Goal: Complete application form: Complete application form

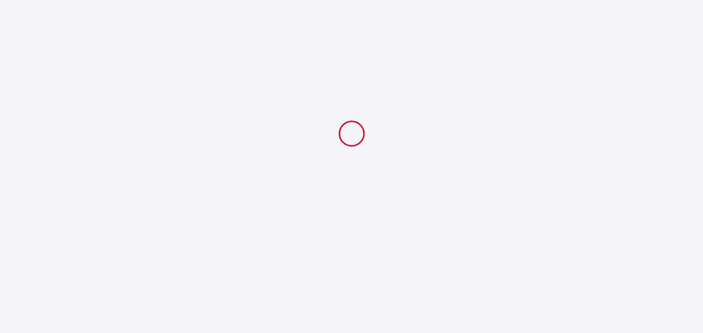
select select
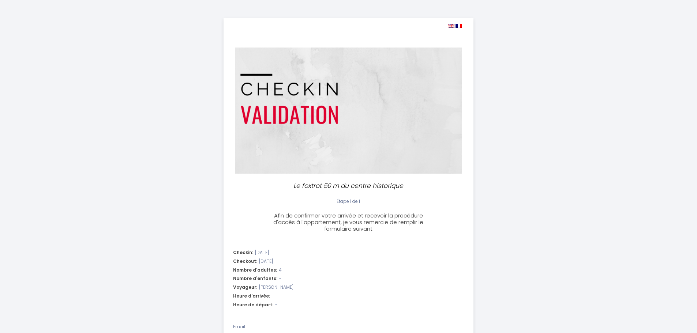
click at [281, 278] on div "Nombre d'enfants: -" at bounding box center [348, 279] width 231 height 7
click at [280, 279] on div "Nombre d'enfants: -" at bounding box center [348, 279] width 231 height 7
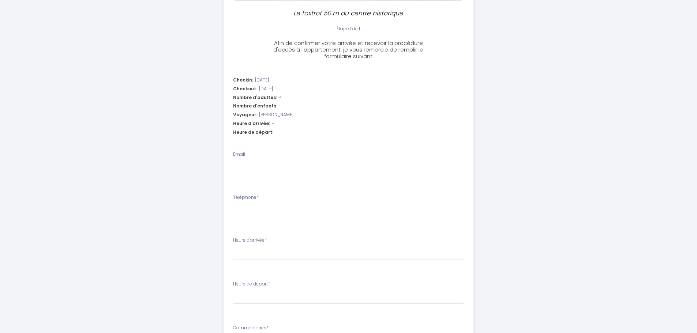
scroll to position [169, 0]
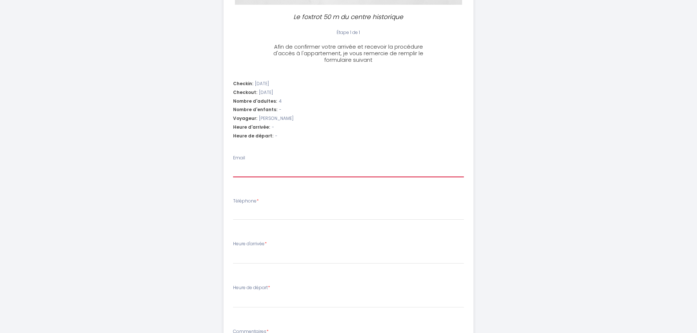
click at [239, 172] on input "Email" at bounding box center [348, 170] width 231 height 13
type input "p"
select select
type input "pr"
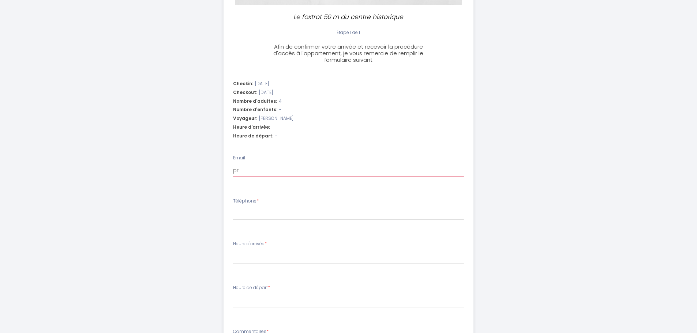
select select
type input "pri"
select select
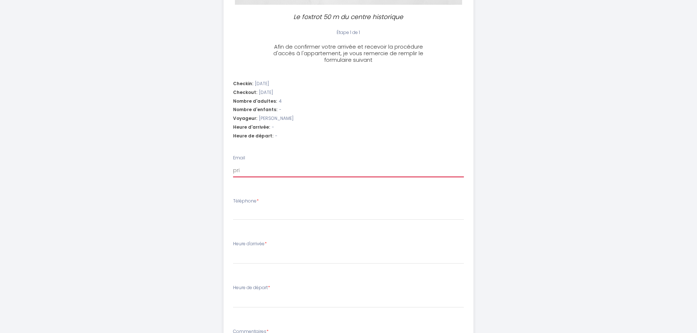
type input "pric"
select select
type input "price"
select select
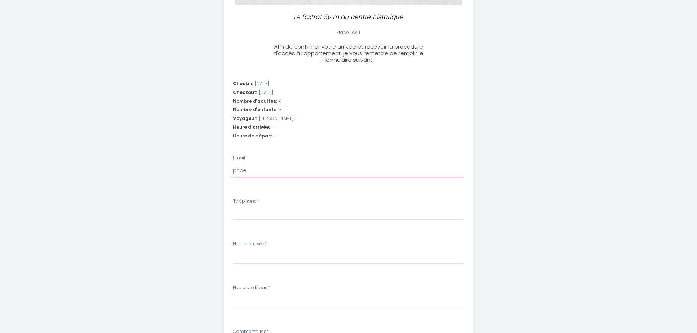
select select
type input "pricek"
select select
type input "priceka"
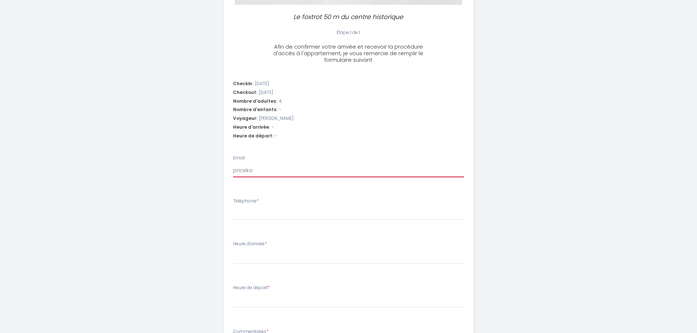
select select
type input "pricekan"
select select
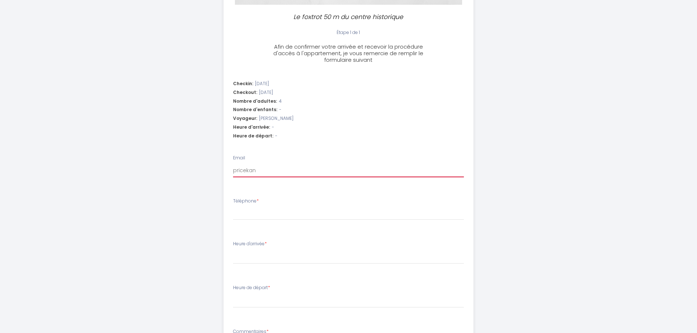
type input "pricekane"
select select
type input "pricekaneh"
select select
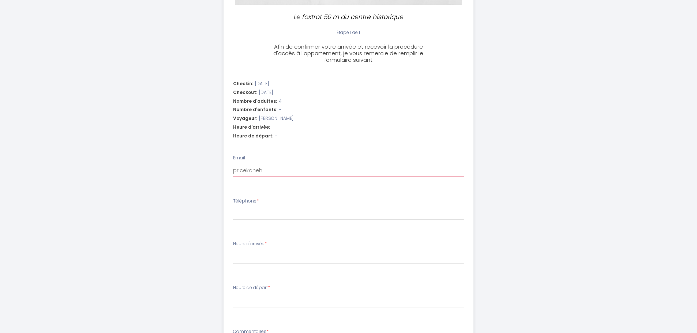
select select
type input "pricekaneho"
select select
type input "pricekanehoa"
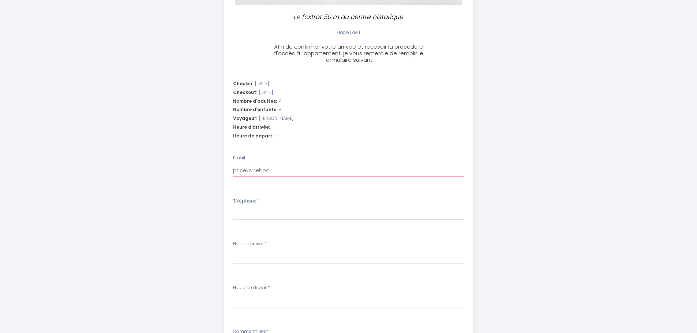
select select
type input "pricekanehoa@"
select select
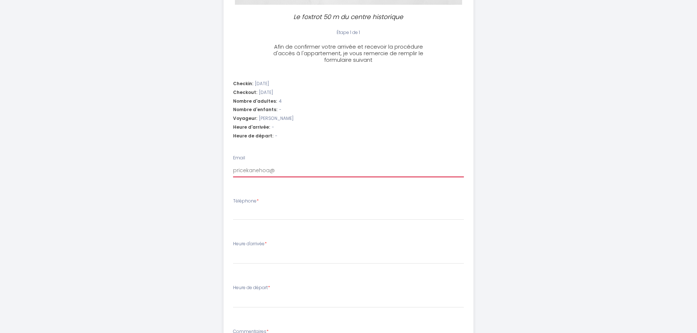
type input "pricekanehoa@g"
select select
type input "pricekanehoa@gm"
select select
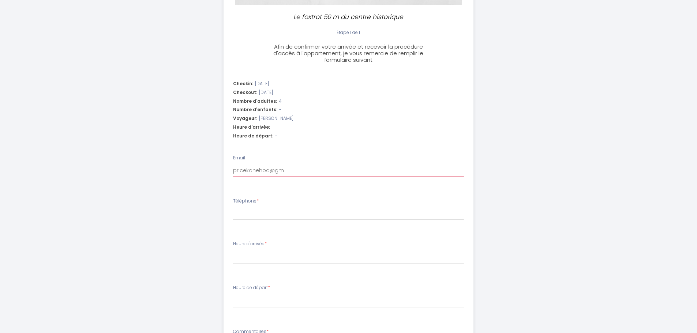
select select
type input "pricekanehoa@gma"
select select
type input "pricekanehoa@gmai"
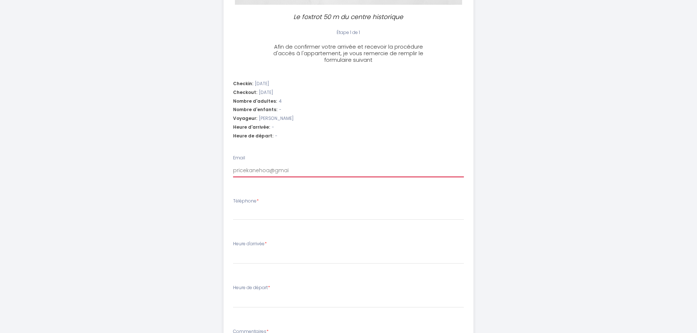
select select
type input "[EMAIL_ADDRESS]"
select select
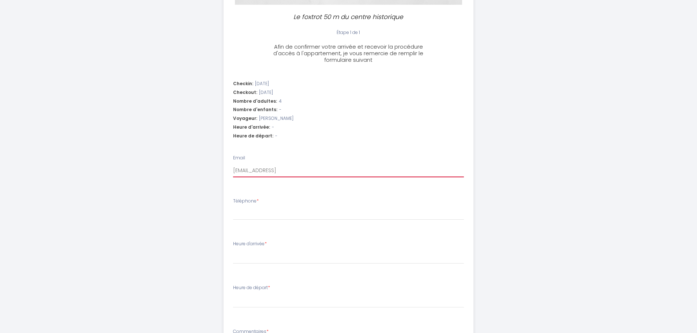
type input "[EMAIL_ADDRESS]."
select select
type input "pricekanehoa@gmail.c"
select select
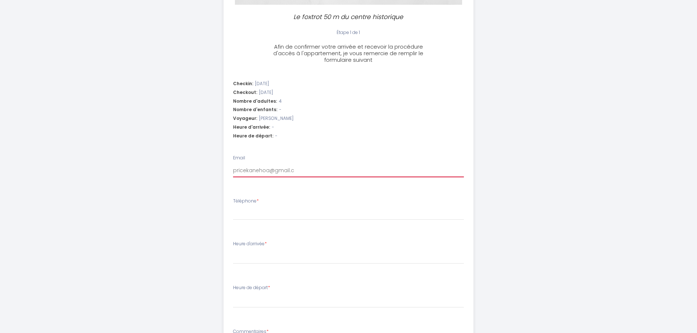
select select
type input "[EMAIL_ADDRESS][DOMAIN_NAME]"
select select
type input "[EMAIL_ADDRESS][DOMAIN_NAME]"
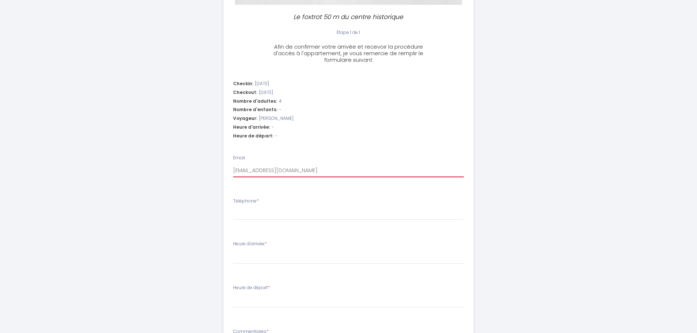
select select
type input "[EMAIL_ADDRESS][DOMAIN_NAME]"
click at [236, 211] on input "Téléphone *" at bounding box center [348, 213] width 231 height 13
type input "8"
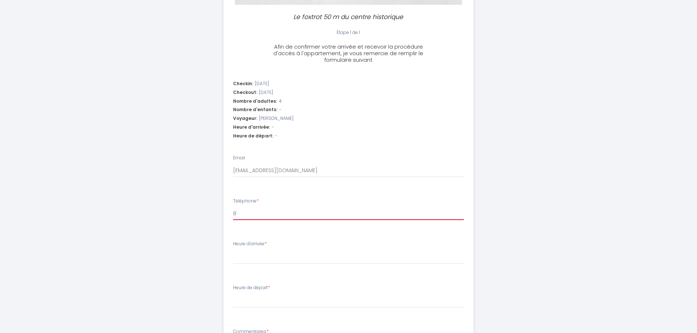
select select
type input "80-"
select select
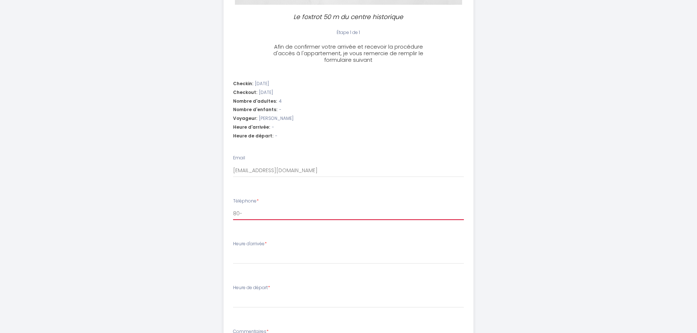
type input "80-8"
select select
type input "80-"
select select
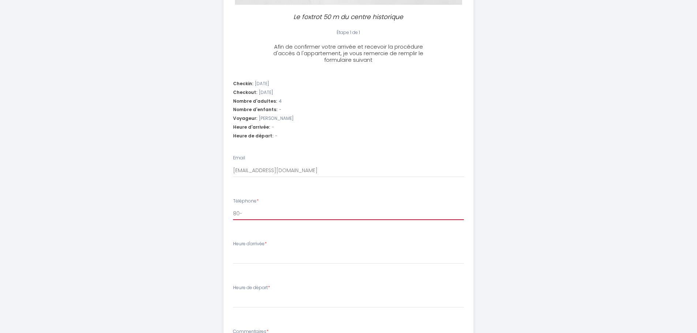
select select
type input "80"
select select
type input "8"
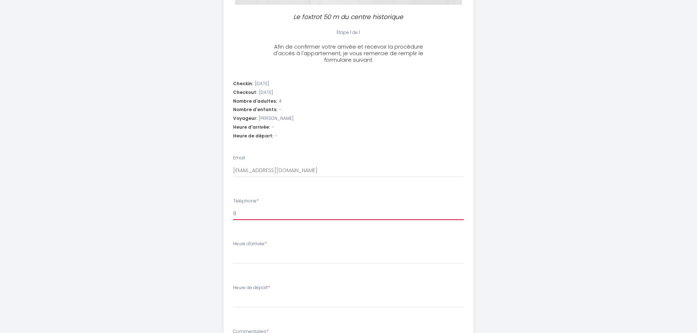
select select
type input "8o"
select select
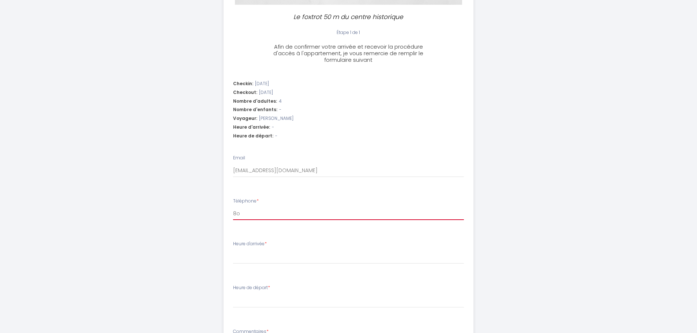
type input "8o9"
select select
type input "8o99"
select select
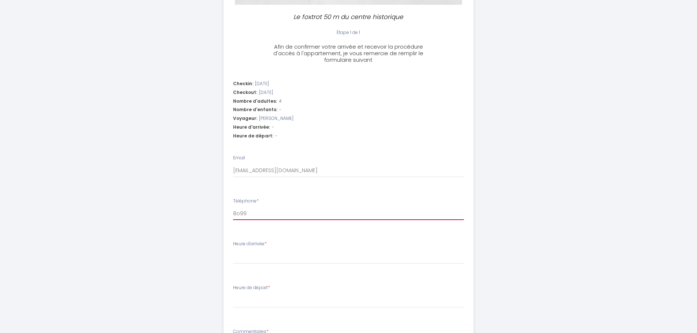
select select
type input "8o998"
select select
type input "8o9987"
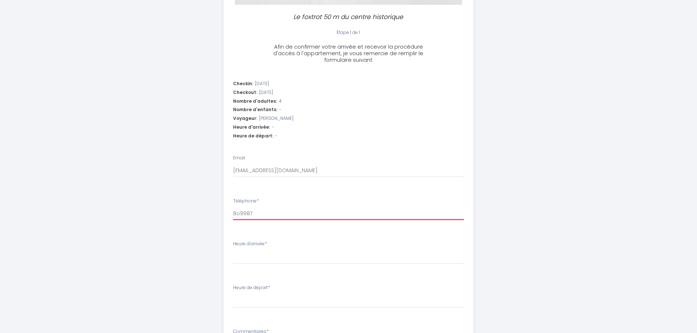
select select
type input "8o9987-"
select select
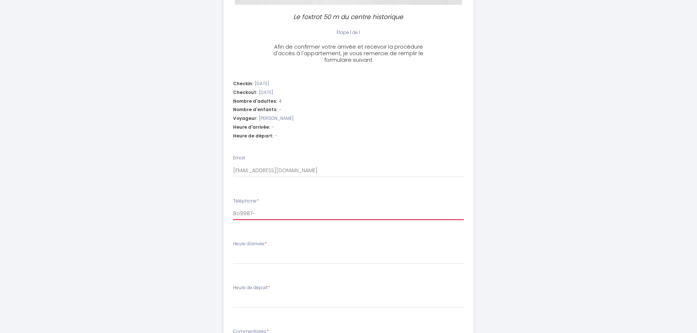
type input "8o9987-6"
select select
type input "8o9987-69"
select select
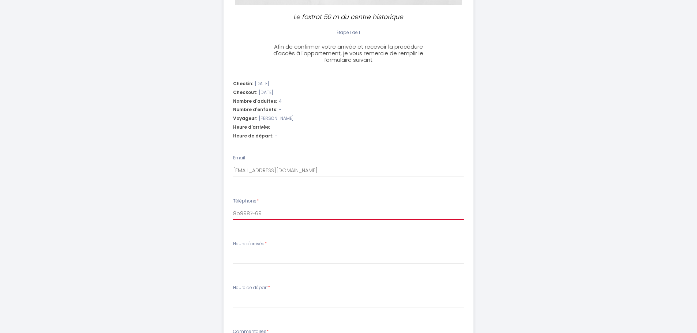
select select
type input "8o9987-690"
select select
type input "8o9987-6903"
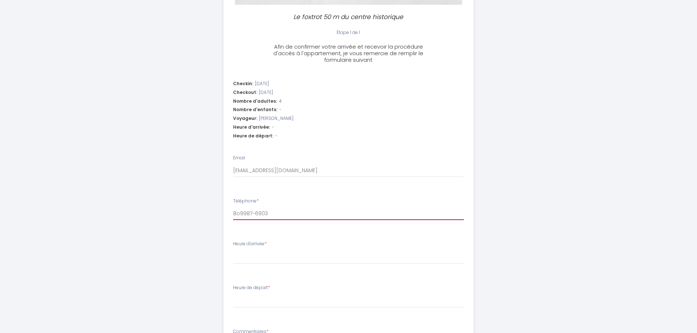
select select
click at [241, 212] on input "8o9987-6903" at bounding box center [348, 213] width 231 height 13
click at [244, 212] on input "8o9987-6903" at bounding box center [348, 213] width 231 height 13
type input "8o987-6903"
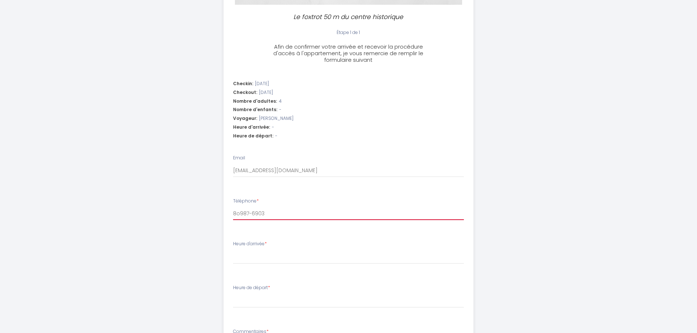
select select
type input "8987-6903"
select select
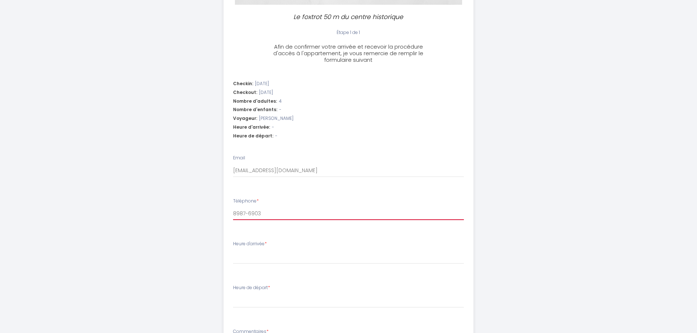
type input "80987-6903"
select select
type input "808987-6903"
select select
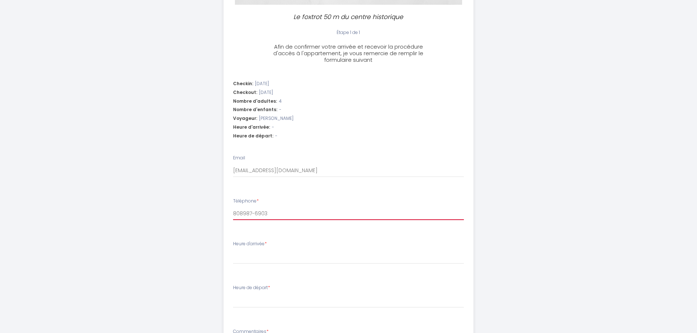
select select
type input "808987-6903"
click at [237, 258] on select "16:00 16:30 17:00 17:30 18:00 18:30 19:00 19:30 20:00 20:30 21:00 21:30 22:00 2…" at bounding box center [348, 257] width 231 height 14
select select "16:00"
click at [233, 250] on select "16:00 16:30 17:00 17:30 18:00 18:30 19:00 19:30 20:00 20:30 21:00 21:30 22:00 2…" at bounding box center [348, 257] width 231 height 14
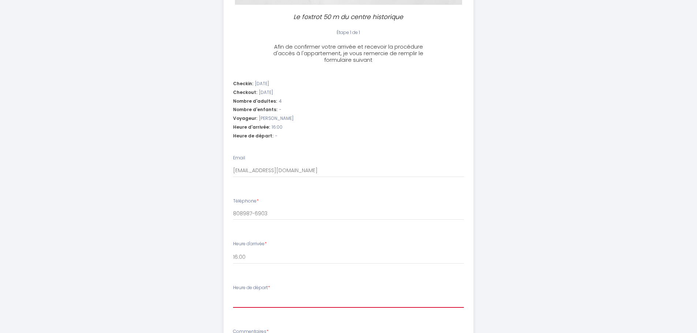
click at [244, 300] on select "00:00 00:30 01:00 01:30 02:00 02:30 03:00 03:30 04:00 04:30 05:00 05:30 06:00 0…" at bounding box center [348, 301] width 231 height 14
select select "10:00"
click at [233, 294] on select "00:00 00:30 01:00 01:30 02:00 02:30 03:00 03:30 04:00 04:30 05:00 05:30 06:00 0…" at bounding box center [348, 301] width 231 height 14
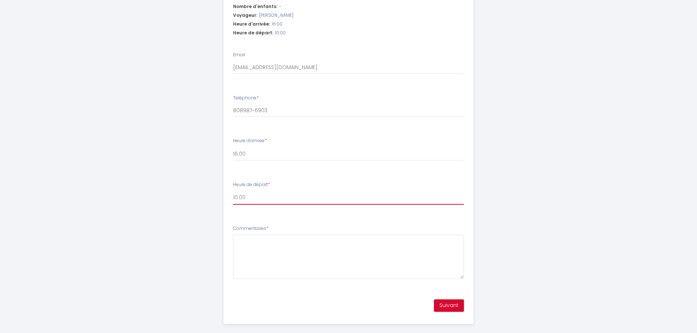
scroll to position [281, 0]
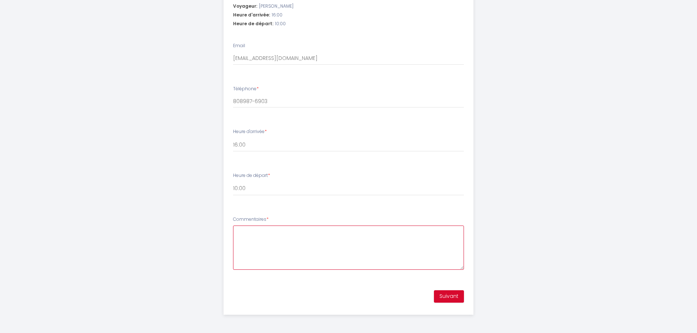
click at [246, 233] on textarea "Commentaires *" at bounding box center [348, 248] width 231 height 44
type textarea "Nothing extra needed. Merci!"
click at [455, 298] on button "Suivant" at bounding box center [449, 297] width 30 height 12
